Goal: Information Seeking & Learning: Check status

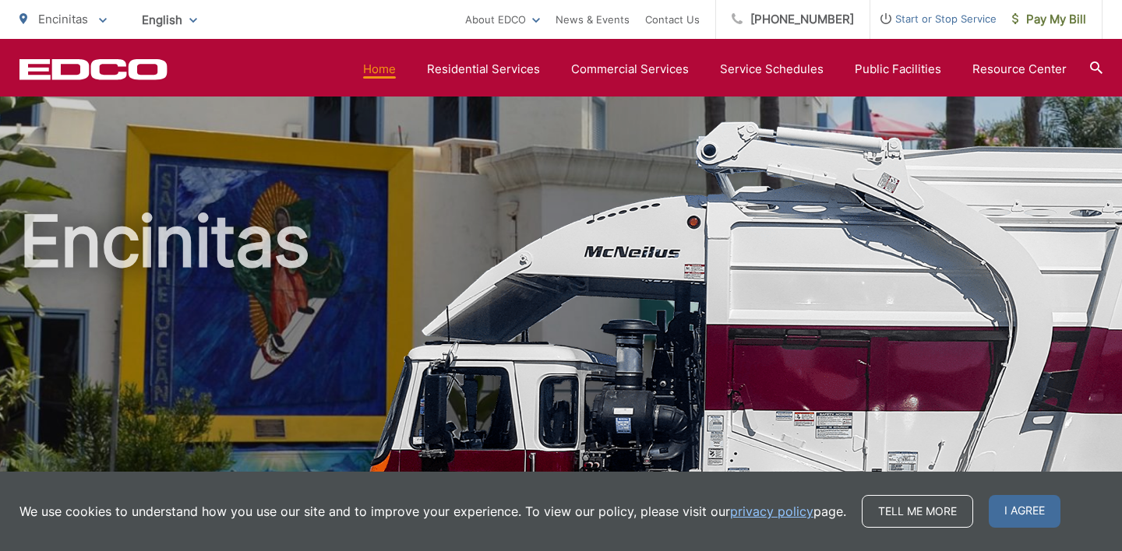
scroll to position [880, 0]
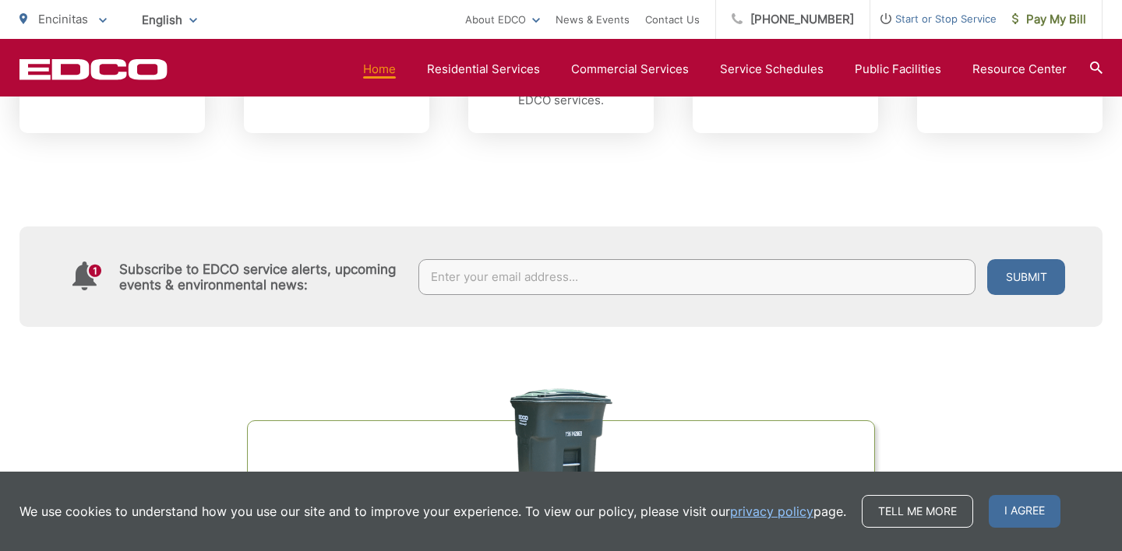
click at [801, 277] on input "text" at bounding box center [697, 277] width 558 height 36
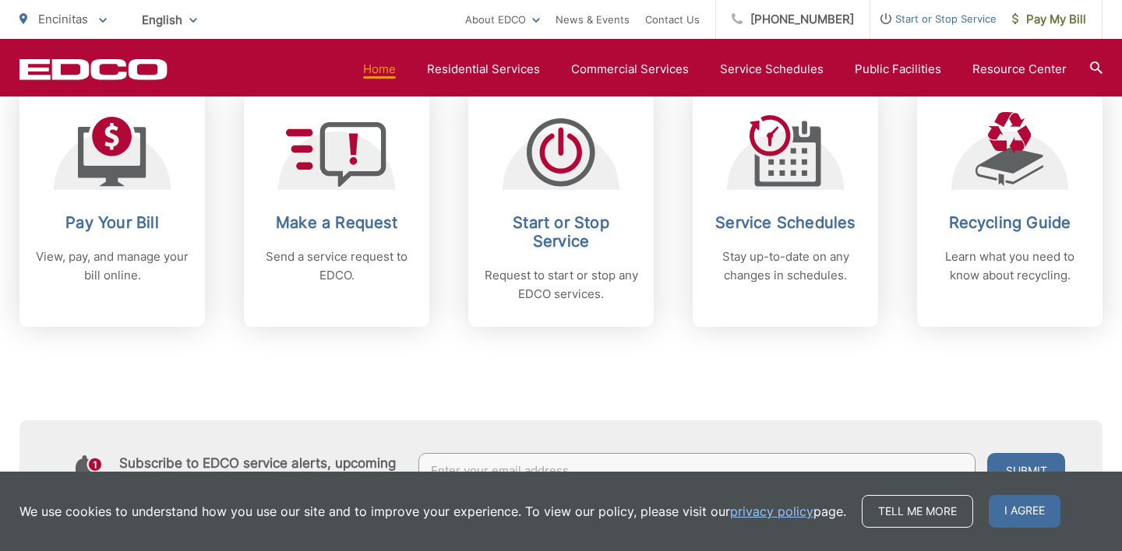
scroll to position [664, 0]
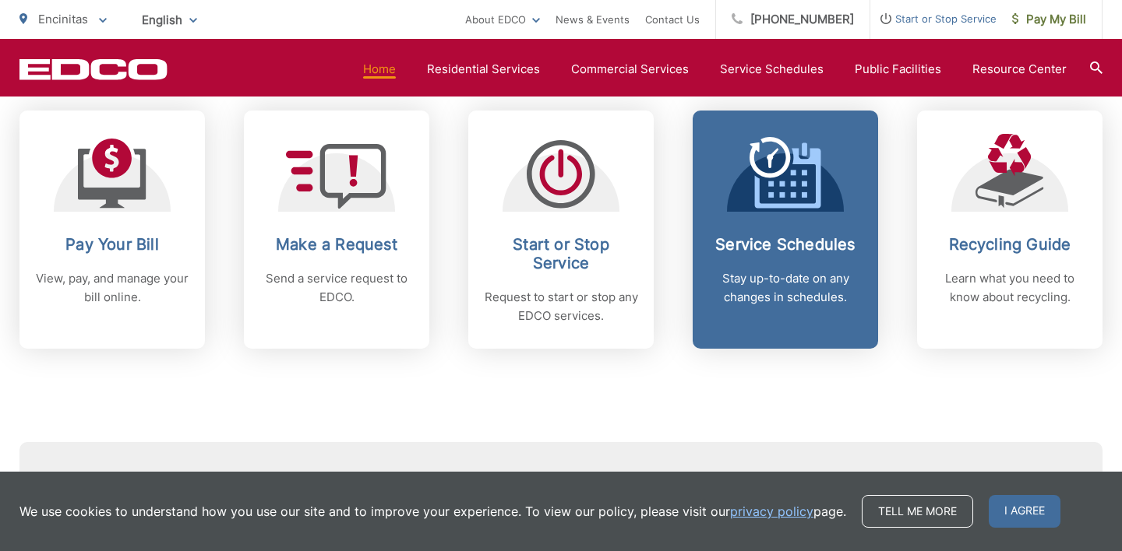
click at [805, 259] on div "Service Schedules Stay up-to-date on any changes in schedules." at bounding box center [785, 271] width 154 height 72
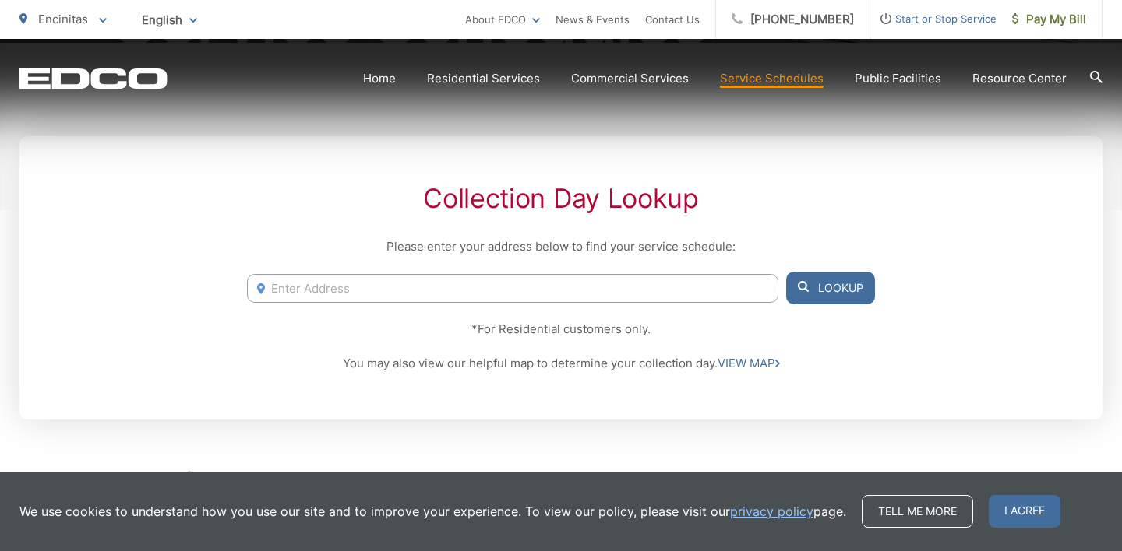
scroll to position [296, 0]
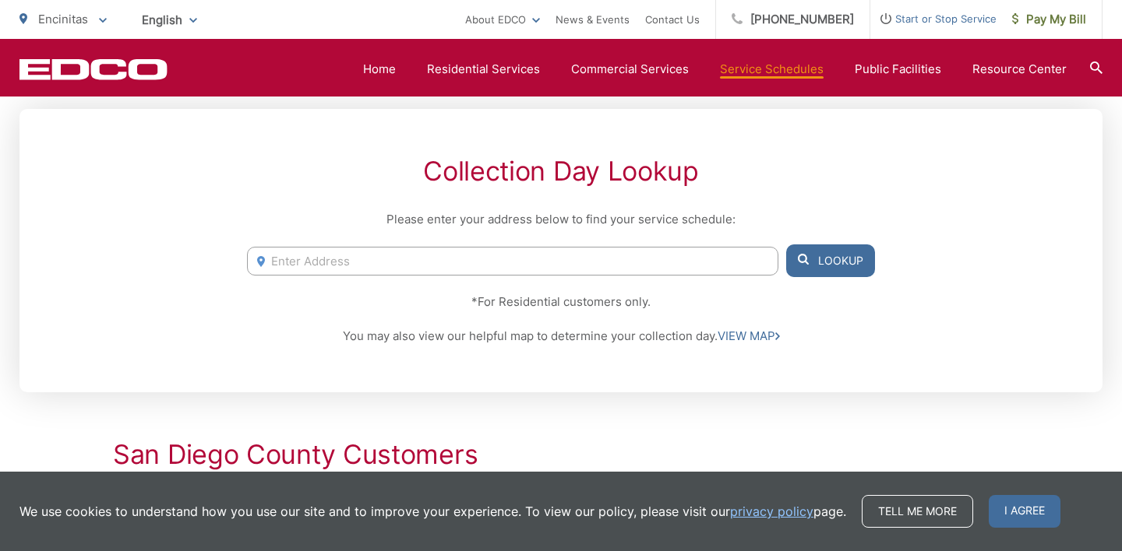
click at [471, 263] on input "Enter Address" at bounding box center [512, 261] width 531 height 29
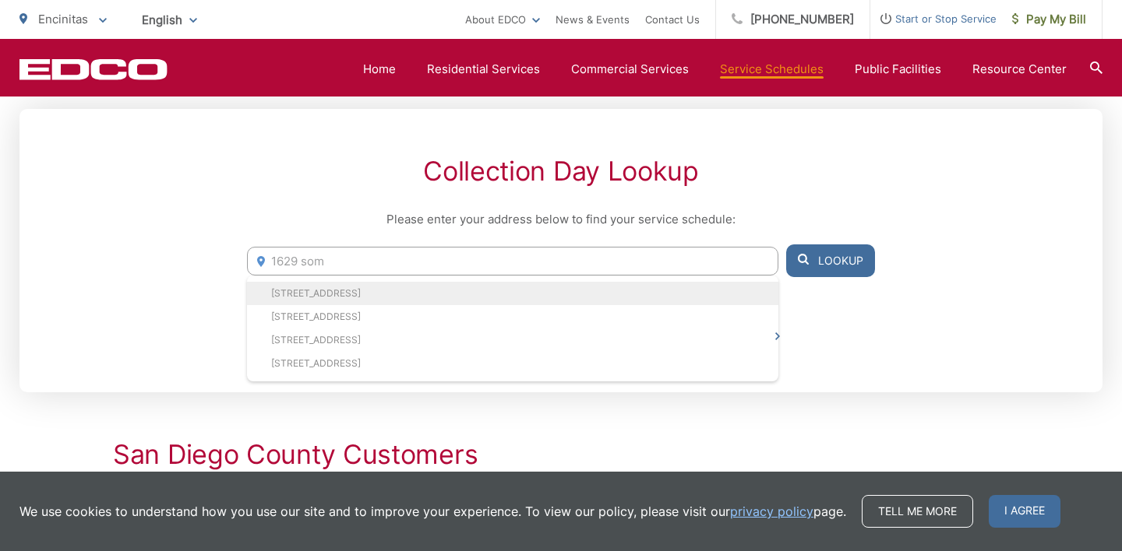
click at [324, 291] on li "[STREET_ADDRESS]" at bounding box center [512, 293] width 531 height 23
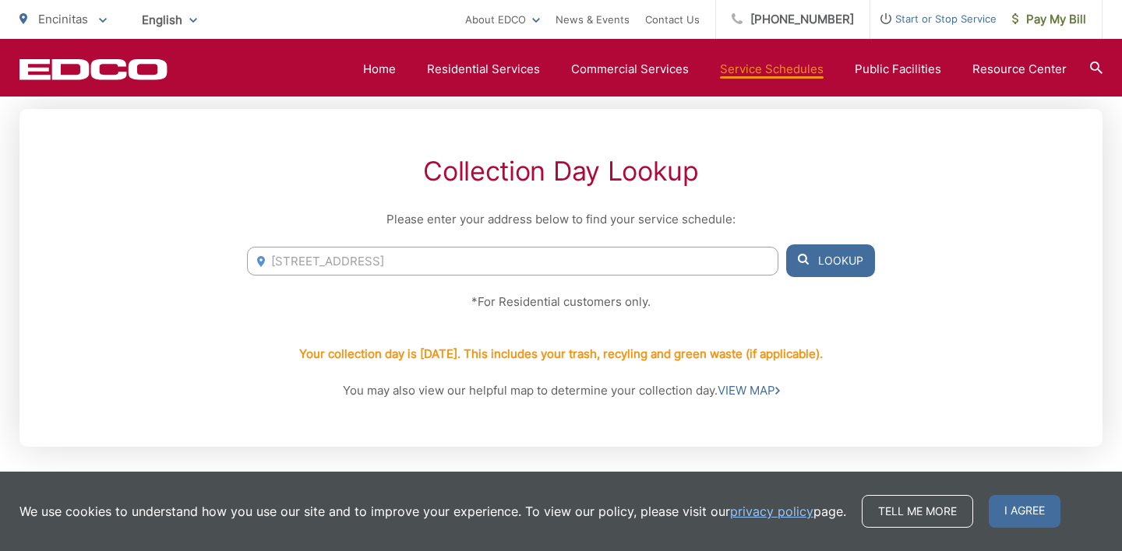
click at [424, 261] on input "[STREET_ADDRESS]" at bounding box center [512, 261] width 531 height 29
paste input "[STREET_ADDRESS]"
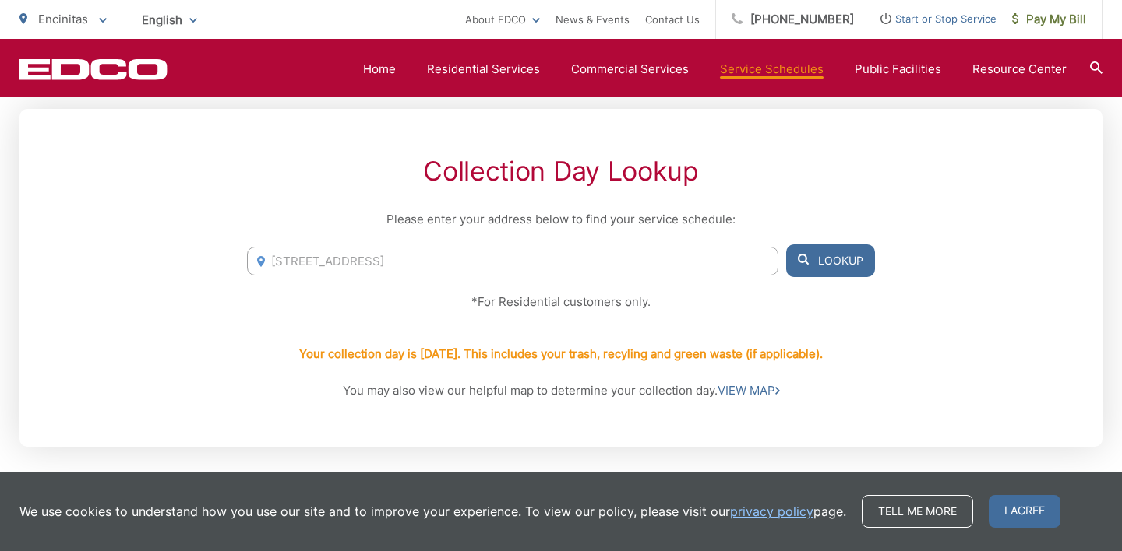
click at [817, 267] on button "Lookup" at bounding box center [830, 261] width 89 height 33
click at [542, 255] on input "[STREET_ADDRESS]" at bounding box center [512, 261] width 531 height 29
drag, startPoint x: 538, startPoint y: 259, endPoint x: 338, endPoint y: 266, distance: 200.3
click at [338, 266] on input "[STREET_ADDRESS]" at bounding box center [512, 261] width 531 height 29
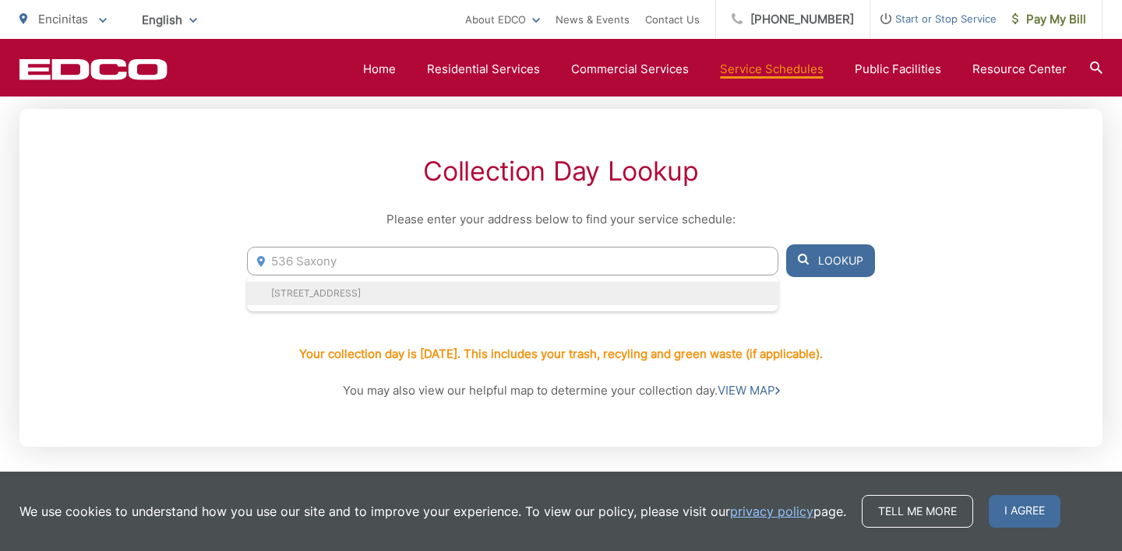
click at [328, 285] on li "[STREET_ADDRESS]" at bounding box center [512, 293] width 531 height 23
type input "[STREET_ADDRESS]"
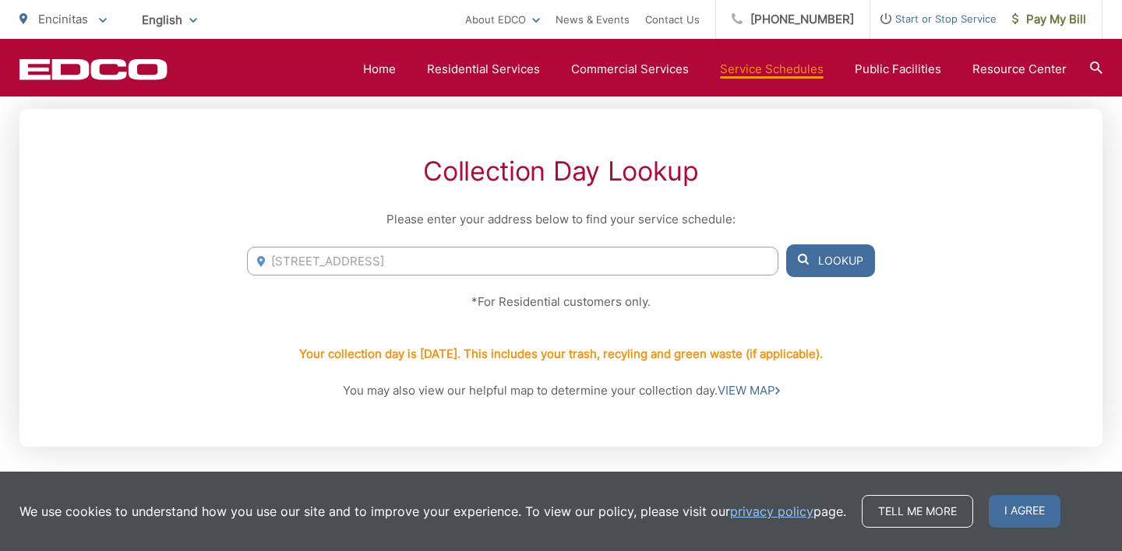
click at [809, 273] on button "Lookup" at bounding box center [830, 261] width 89 height 33
click at [840, 253] on button "Lookup" at bounding box center [830, 261] width 89 height 33
drag, startPoint x: 523, startPoint y: 251, endPoint x: 252, endPoint y: 248, distance: 270.3
click at [255, 248] on input "[STREET_ADDRESS]" at bounding box center [512, 261] width 531 height 29
click at [288, 257] on input "[STREET_ADDRESS]" at bounding box center [512, 261] width 531 height 29
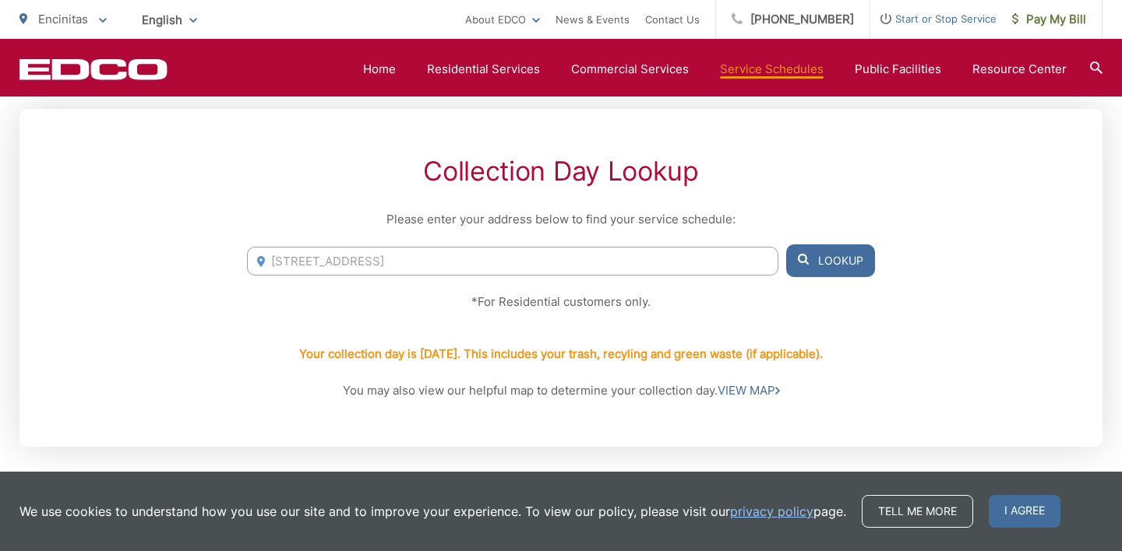
click at [288, 257] on input "[STREET_ADDRESS]" at bounding box center [512, 261] width 531 height 29
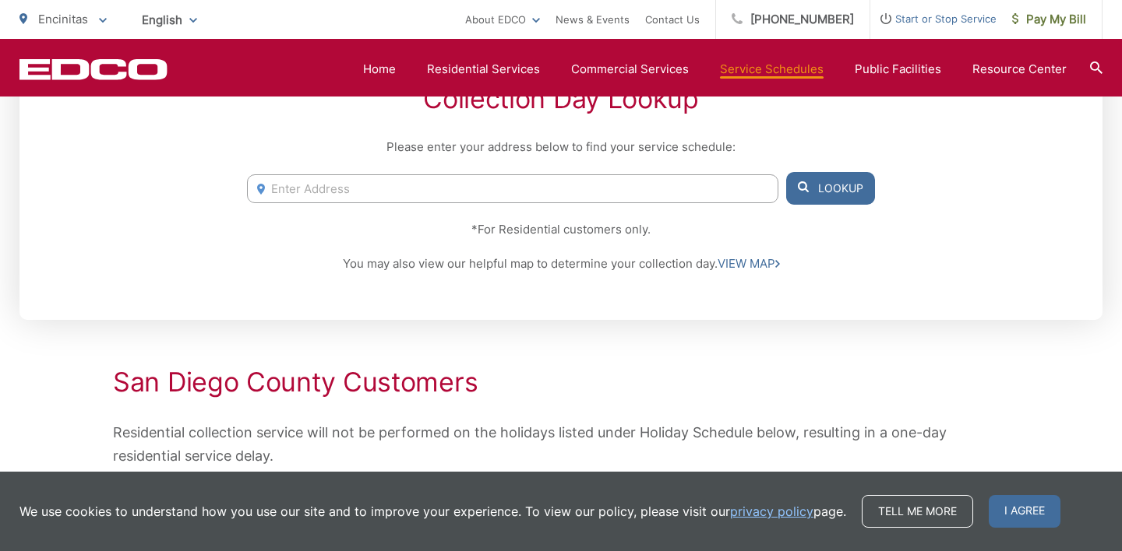
scroll to position [287, 0]
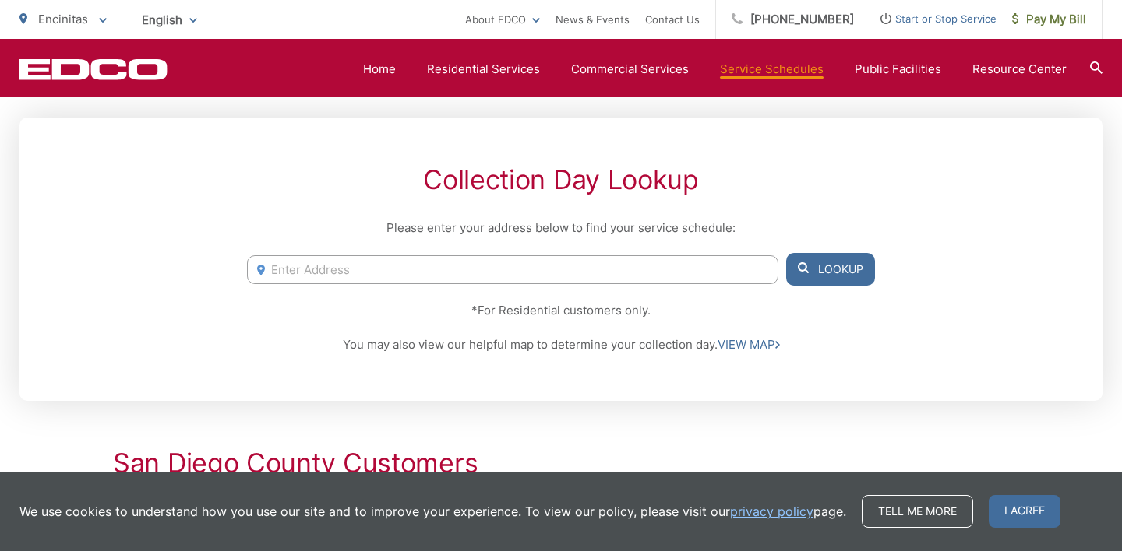
click at [494, 261] on input "Enter Address" at bounding box center [512, 269] width 531 height 29
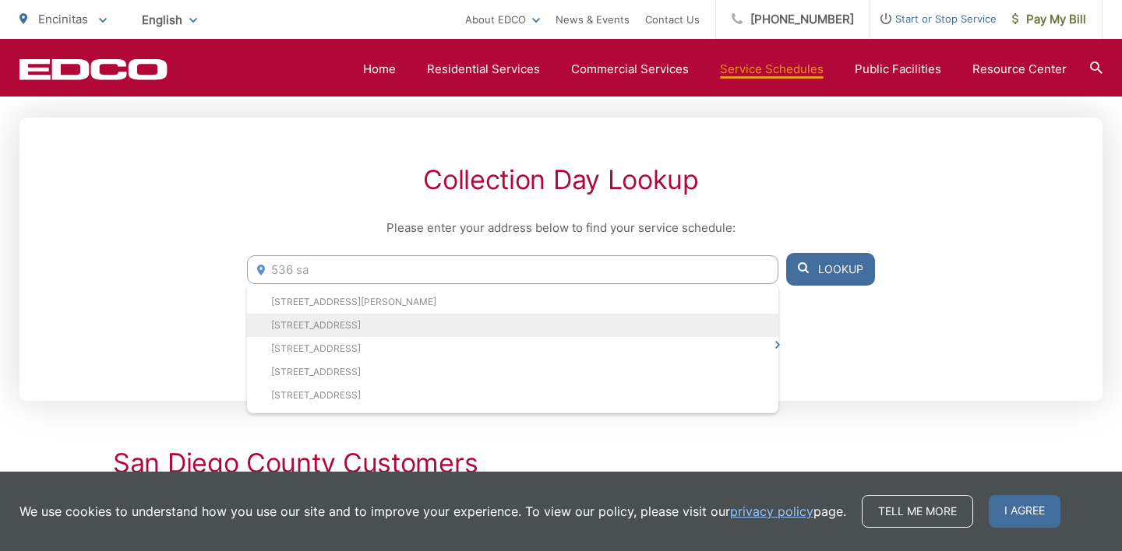
click at [305, 319] on li "[STREET_ADDRESS]" at bounding box center [512, 325] width 531 height 23
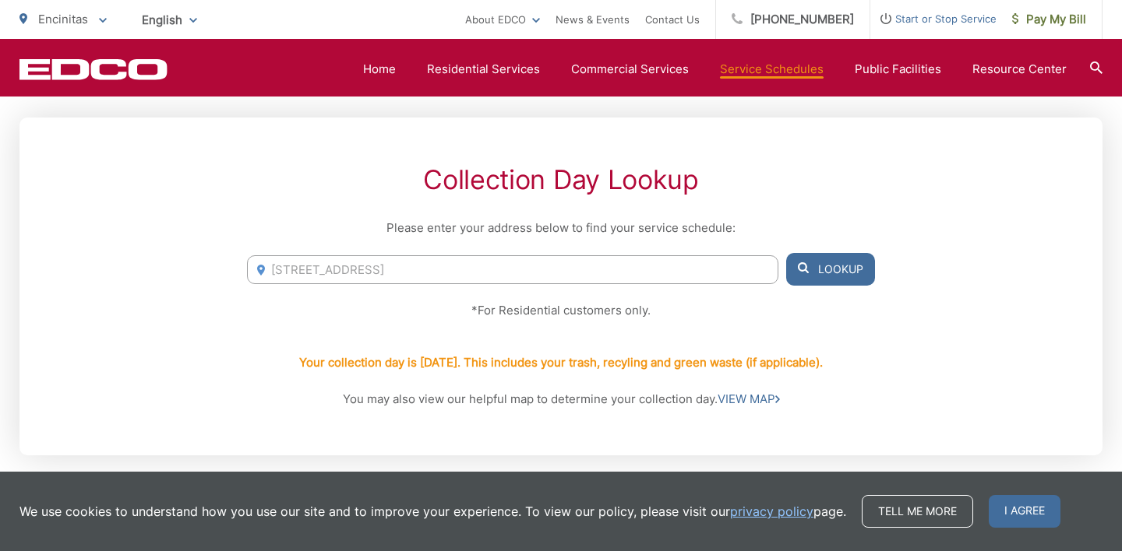
click at [530, 274] on input "[STREET_ADDRESS]" at bounding box center [512, 269] width 531 height 29
drag, startPoint x: 530, startPoint y: 274, endPoint x: 291, endPoint y: 269, distance: 239.9
click at [291, 269] on input "[STREET_ADDRESS]" at bounding box center [512, 269] width 531 height 29
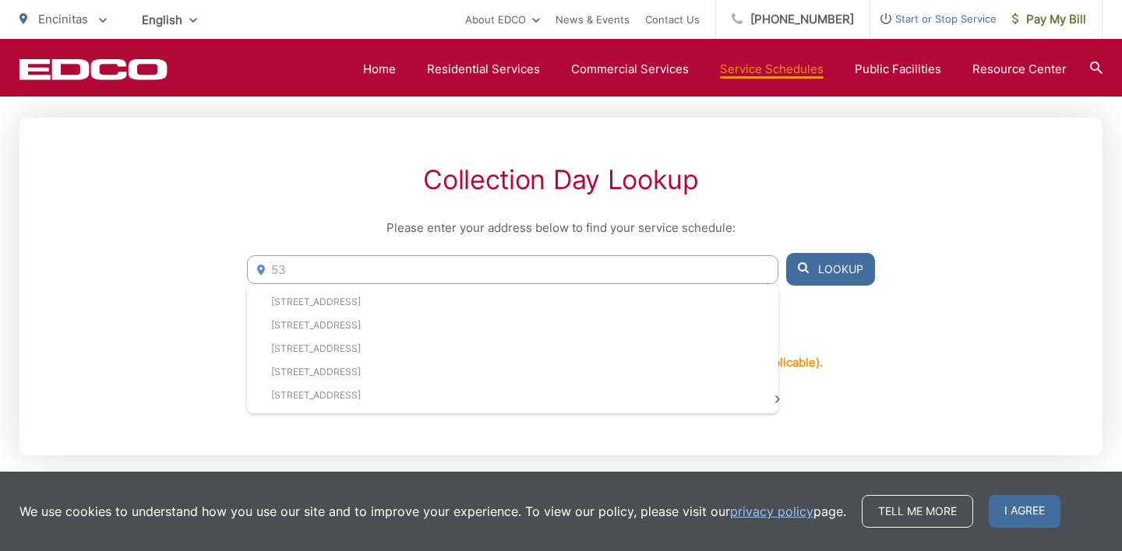
type input "5"
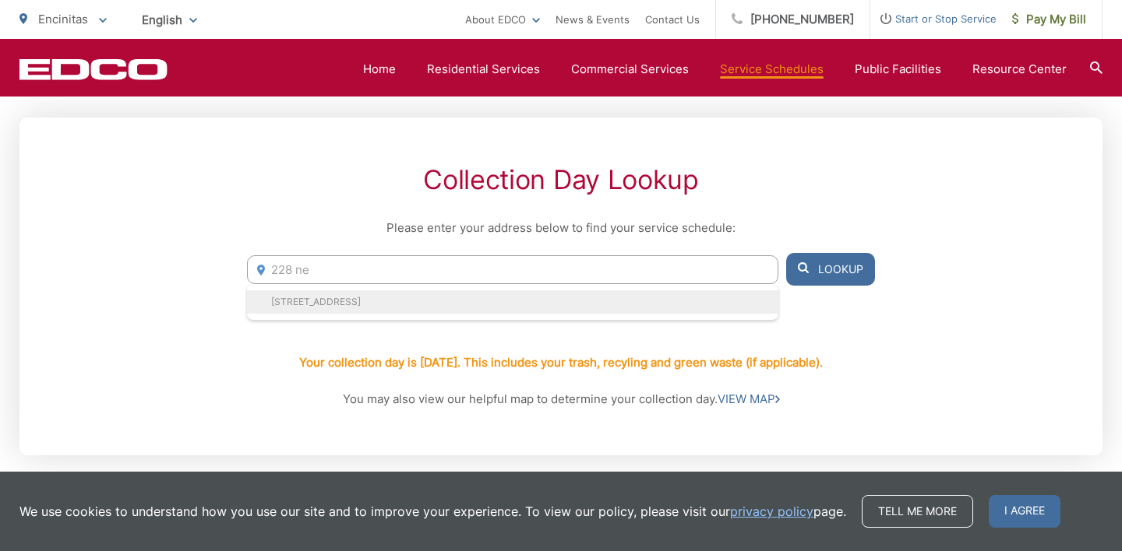
click at [302, 297] on li "228 Neptune Ave, Encinitas, CA, 92024" at bounding box center [512, 302] width 531 height 23
type input "228 Neptune Ave, Encinitas, CA, 92024"
